Goal: Task Accomplishment & Management: Complete application form

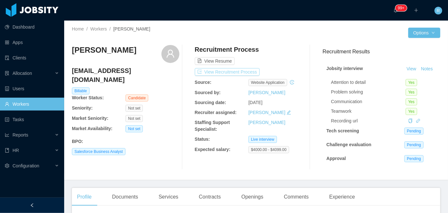
click at [251, 72] on button "View Recruitment Process" at bounding box center [227, 72] width 65 height 8
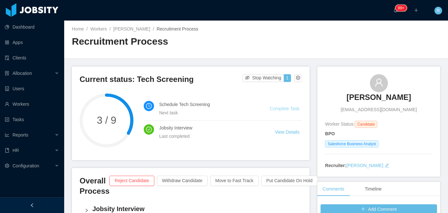
click at [286, 111] on link "Complete Task" at bounding box center [285, 108] width 30 height 5
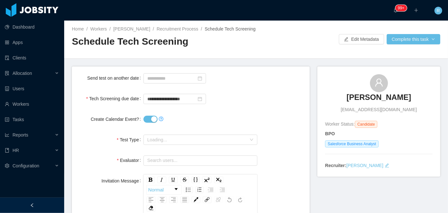
click at [144, 121] on button "Create Calendar Event?" at bounding box center [151, 119] width 14 height 7
click at [180, 101] on input "**********" at bounding box center [175, 99] width 63 height 10
click at [190, 138] on span "Select a Test" at bounding box center [196, 139] width 99 height 6
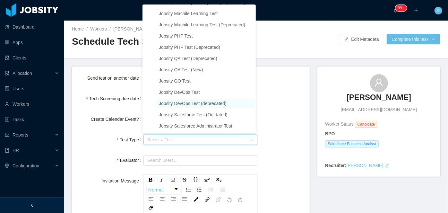
scroll to position [933, 0]
click at [186, 127] on span "Jobsity Salesforce Administrator Test" at bounding box center [196, 125] width 74 height 5
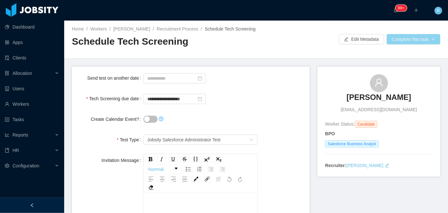
click at [412, 35] on button "Complete this task" at bounding box center [414, 39] width 54 height 10
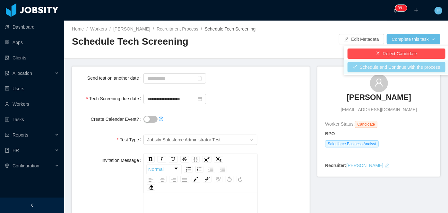
click at [391, 67] on button "Schedule and Continue with the process" at bounding box center [397, 67] width 98 height 10
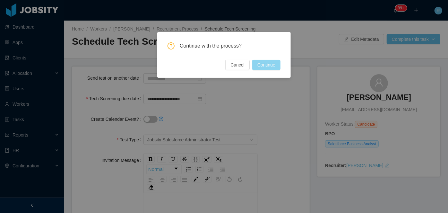
click at [268, 67] on button "Continue" at bounding box center [266, 65] width 28 height 10
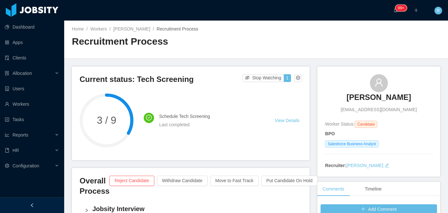
click at [368, 107] on span "[EMAIL_ADDRESS][DOMAIN_NAME]" at bounding box center [379, 109] width 76 height 7
copy span "[EMAIL_ADDRESS][DOMAIN_NAME]"
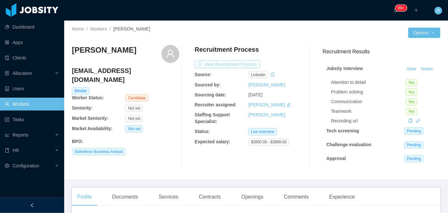
click at [234, 67] on button "View Recruitment Process" at bounding box center [227, 64] width 65 height 8
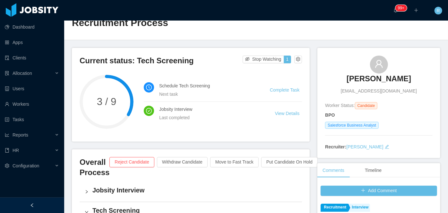
scroll to position [18, 0]
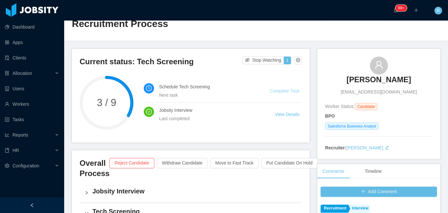
click at [285, 93] on link "Complete Task" at bounding box center [285, 90] width 30 height 5
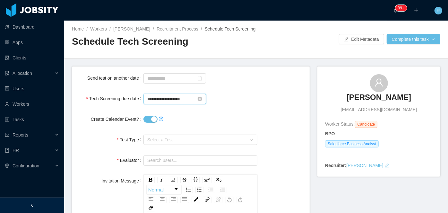
click at [180, 100] on input "**********" at bounding box center [175, 99] width 63 height 10
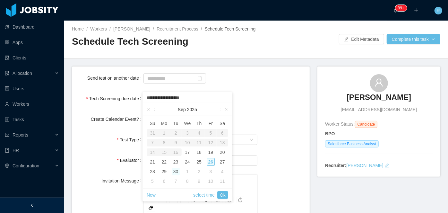
click at [176, 172] on div "30" at bounding box center [176, 172] width 8 height 8
type input "**********"
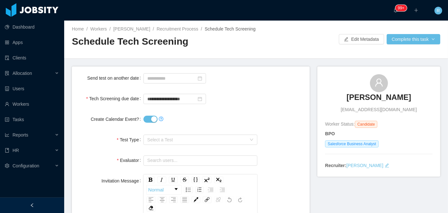
click at [260, 102] on div "**********" at bounding box center [191, 98] width 228 height 13
click at [145, 121] on button "Create Calendar Event?" at bounding box center [151, 119] width 14 height 7
click at [190, 138] on span "Select a Test" at bounding box center [196, 139] width 99 height 6
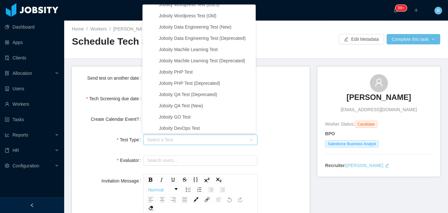
scroll to position [933, 0]
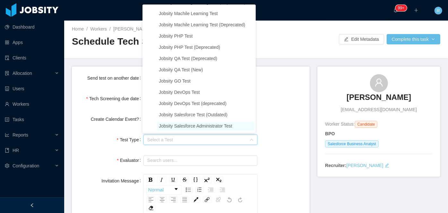
click at [187, 127] on span "Jobsity Salesforce Administrator Test" at bounding box center [196, 125] width 74 height 5
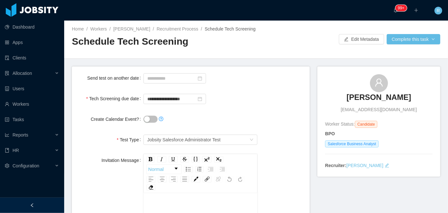
click at [410, 47] on div "Home / Workers / José Costa / Recruitment Process / Schedule Tech Screening / S…" at bounding box center [256, 40] width 384 height 38
click at [407, 44] on button "Complete this task" at bounding box center [414, 39] width 54 height 10
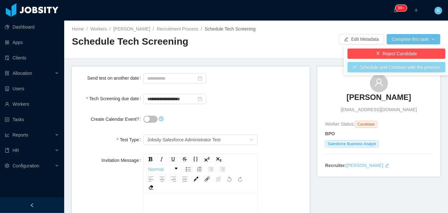
click at [388, 72] on button "Schedule and Continue with the process" at bounding box center [397, 67] width 98 height 10
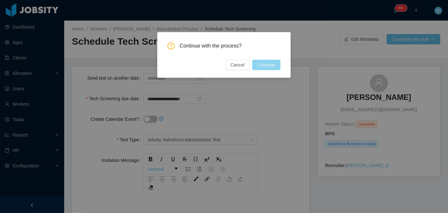
click at [263, 64] on button "Continue" at bounding box center [266, 65] width 28 height 10
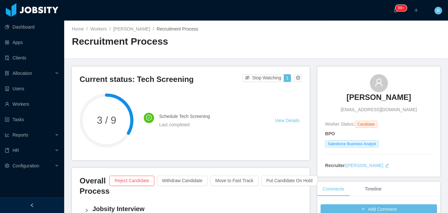
click at [379, 112] on span "josecosta3d@gmail.com" at bounding box center [379, 109] width 76 height 7
copy span "josecosta3d@gmail.com"
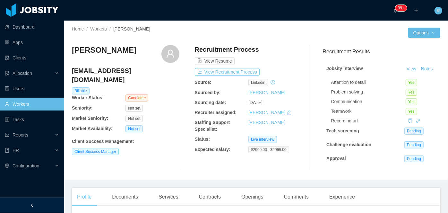
click at [108, 70] on h4 "[EMAIL_ADDRESS][DOMAIN_NAME]" at bounding box center [126, 75] width 108 height 18
click at [108, 70] on h4 "juanj_0724@hotmail.com" at bounding box center [126, 75] width 108 height 18
copy h4 "juanj_0724@hotmail.com"
